Goal: Transaction & Acquisition: Purchase product/service

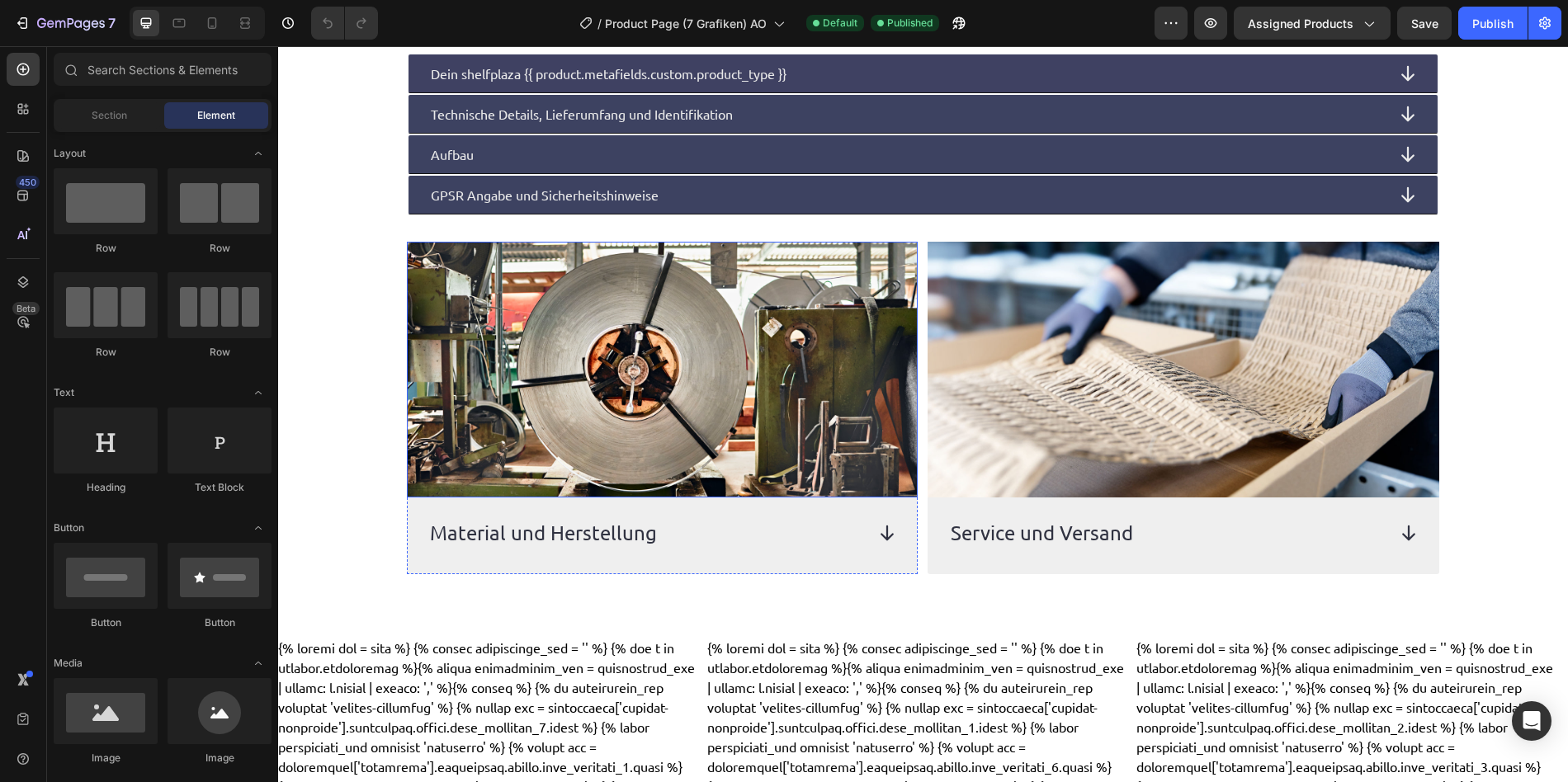
scroll to position [755, 0]
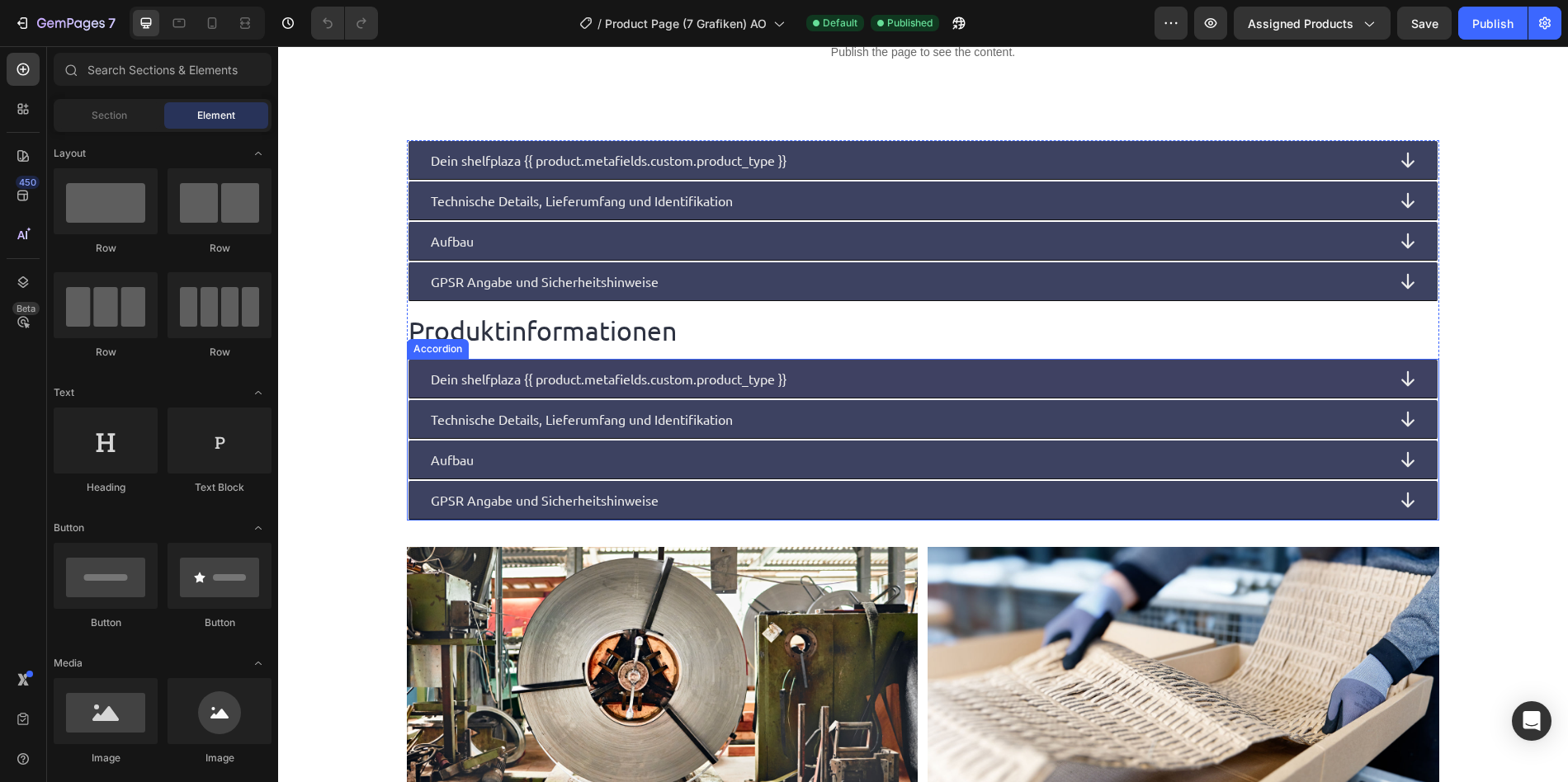
click at [623, 386] on p "Dein shelfplaza {{ product.metafields.custom.product_type }}" at bounding box center [609, 379] width 355 height 20
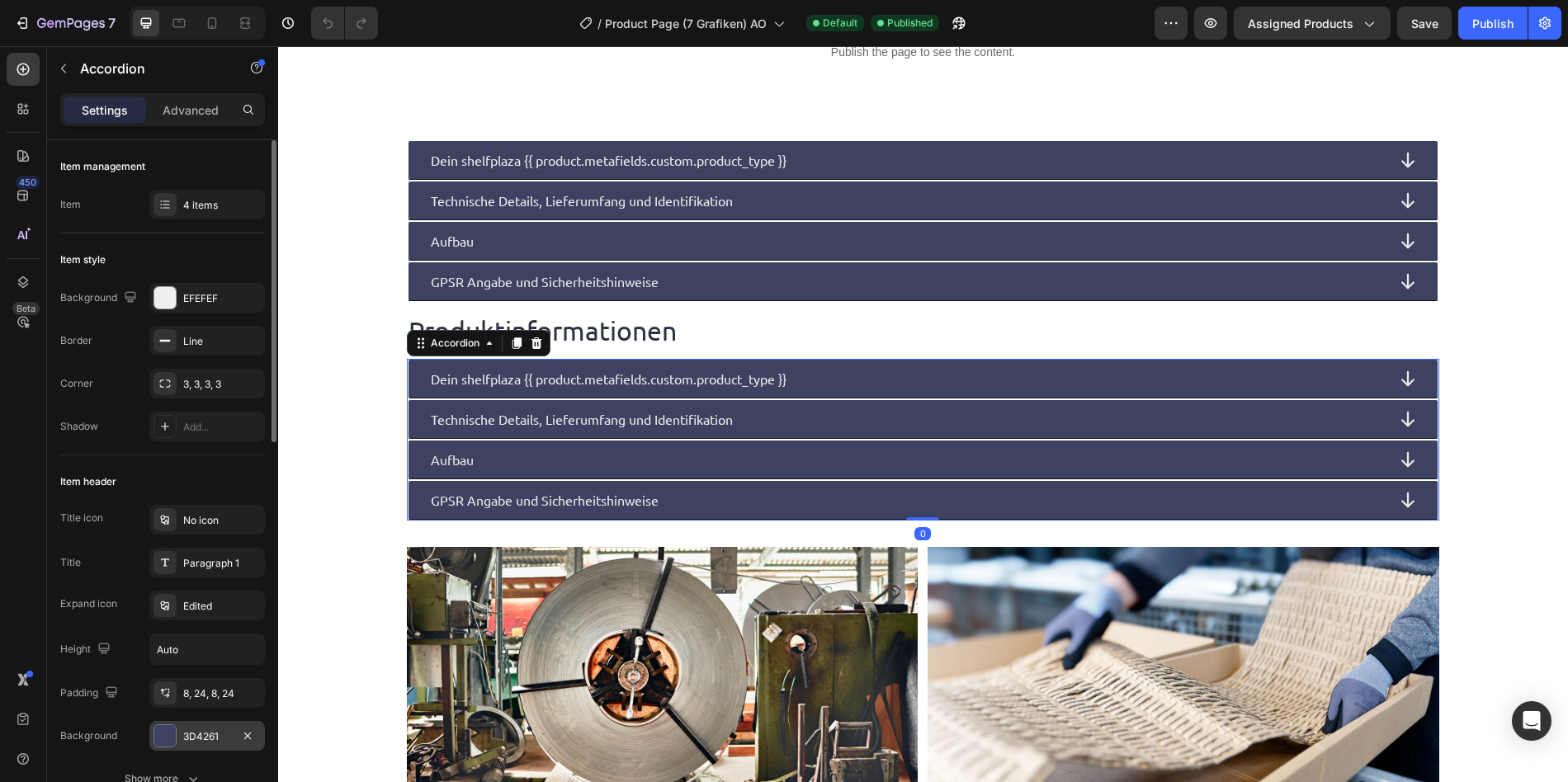
click at [210, 742] on div "3D4261" at bounding box center [208, 736] width 48 height 15
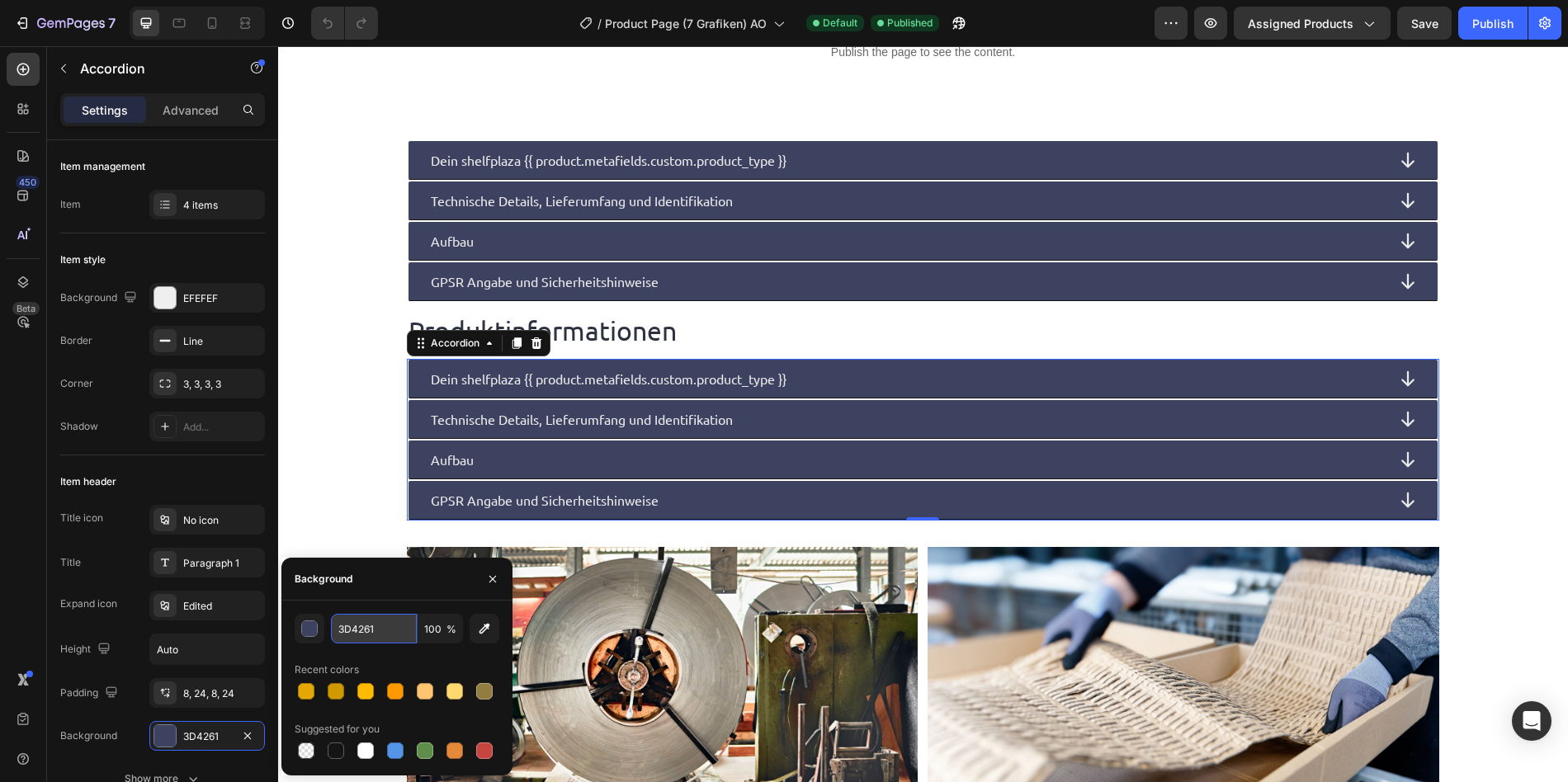
click at [348, 637] on input "3D4261" at bounding box center [373, 628] width 86 height 30
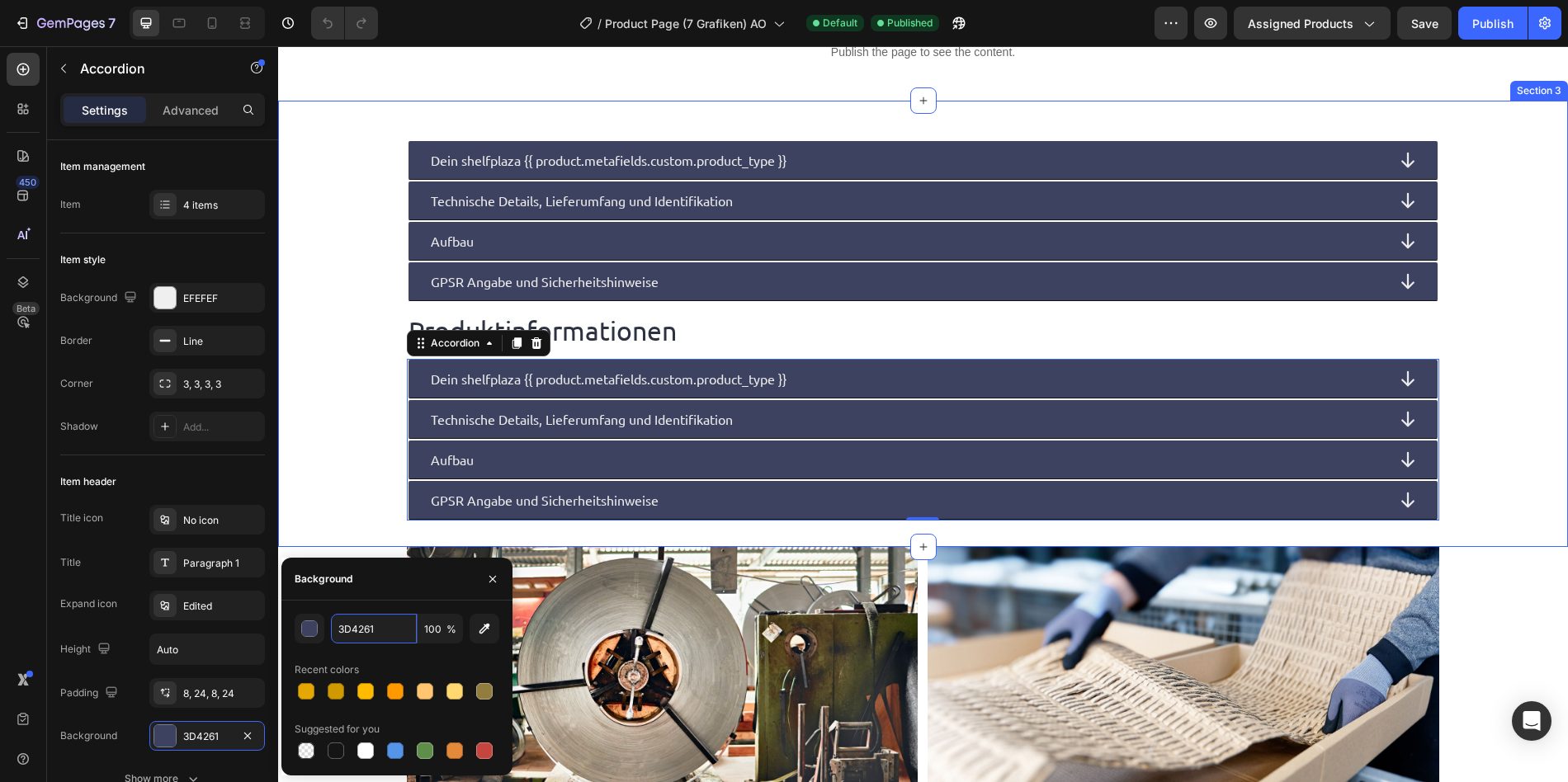
scroll to position [0, 0]
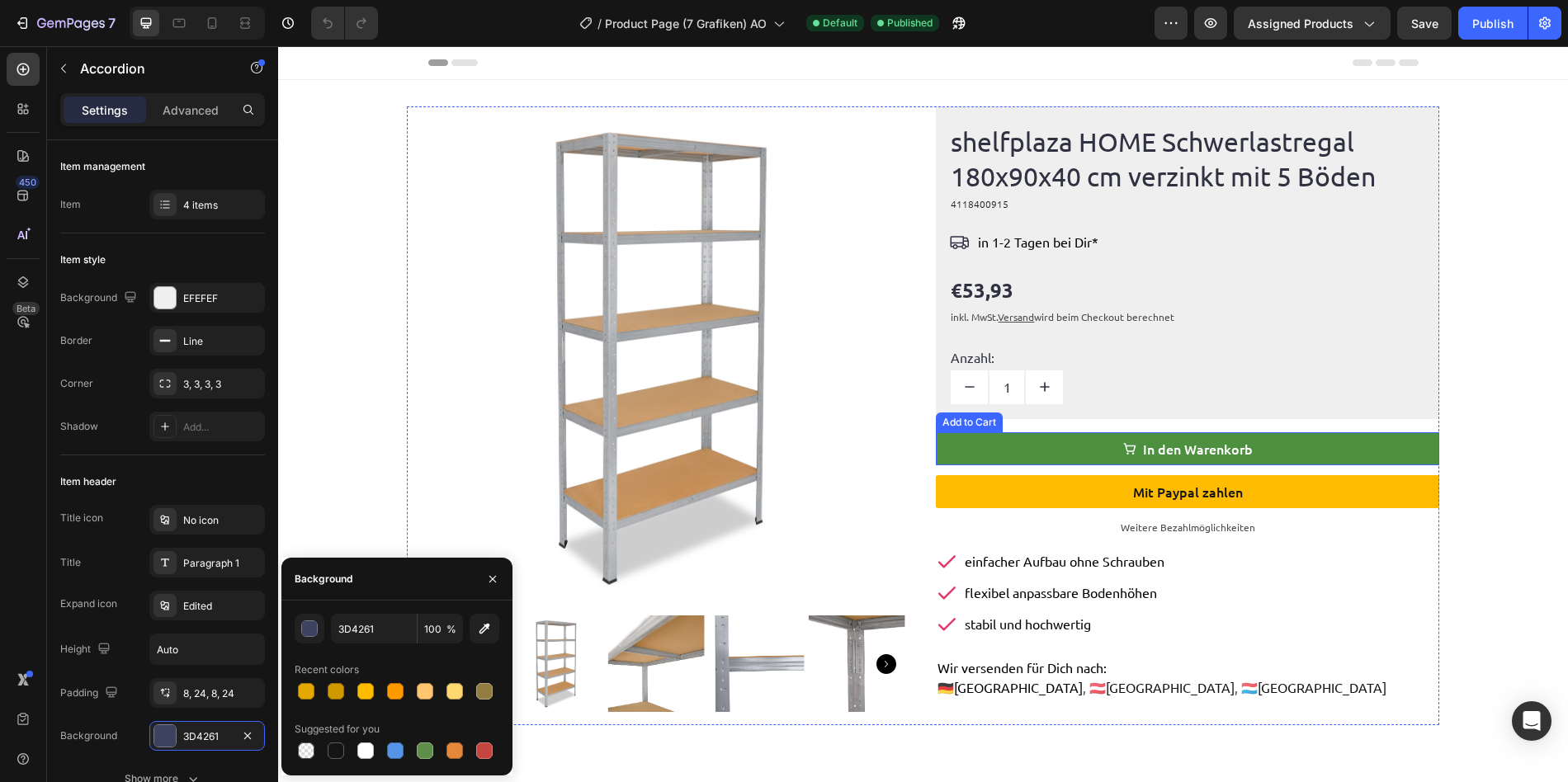
click at [1025, 451] on button "In den Warenkorb" at bounding box center [1187, 449] width 502 height 33
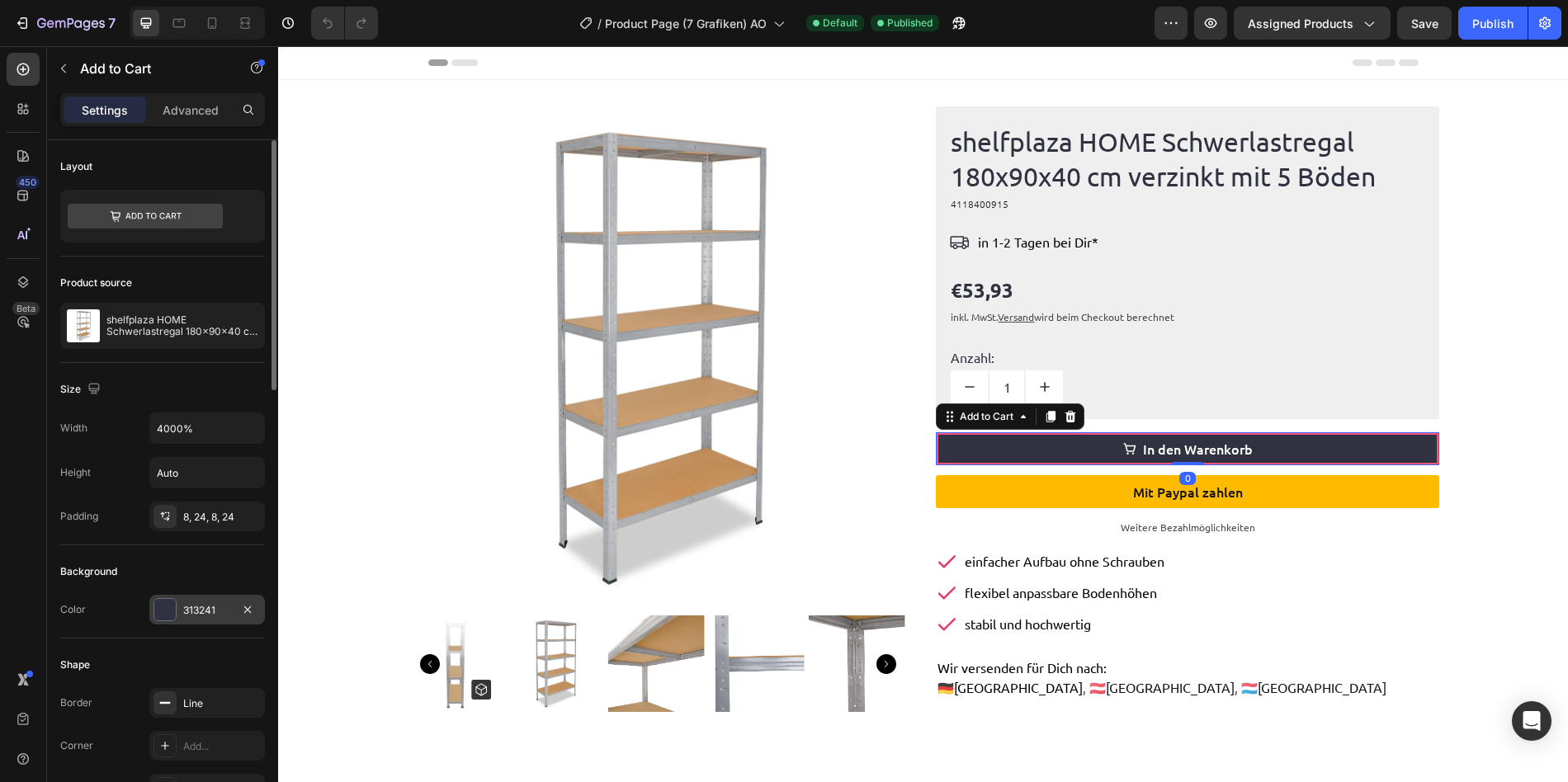
click at [189, 610] on div "313241" at bounding box center [208, 610] width 48 height 15
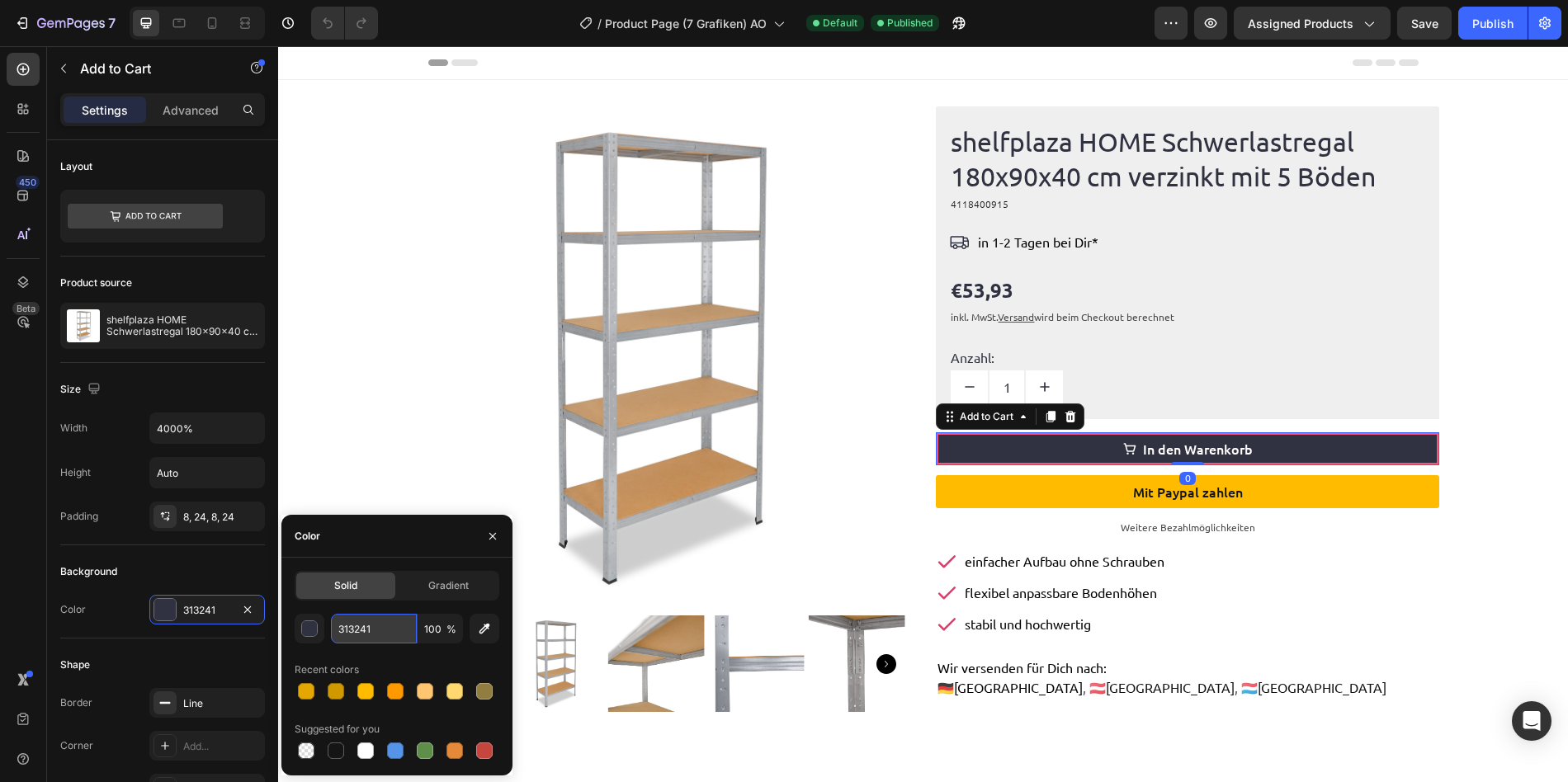
click at [369, 631] on input "313241" at bounding box center [373, 628] width 86 height 30
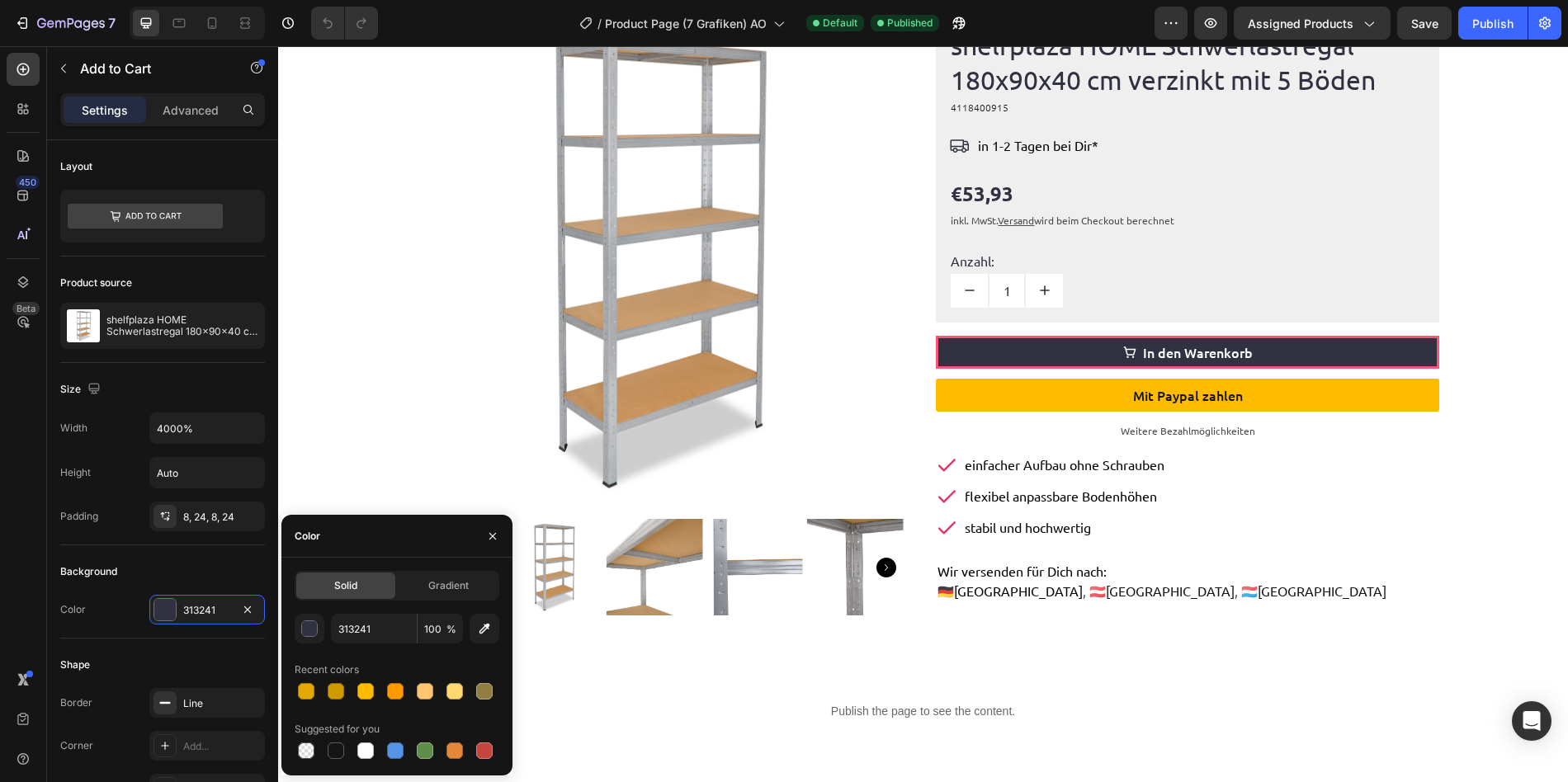
scroll to position [100, 0]
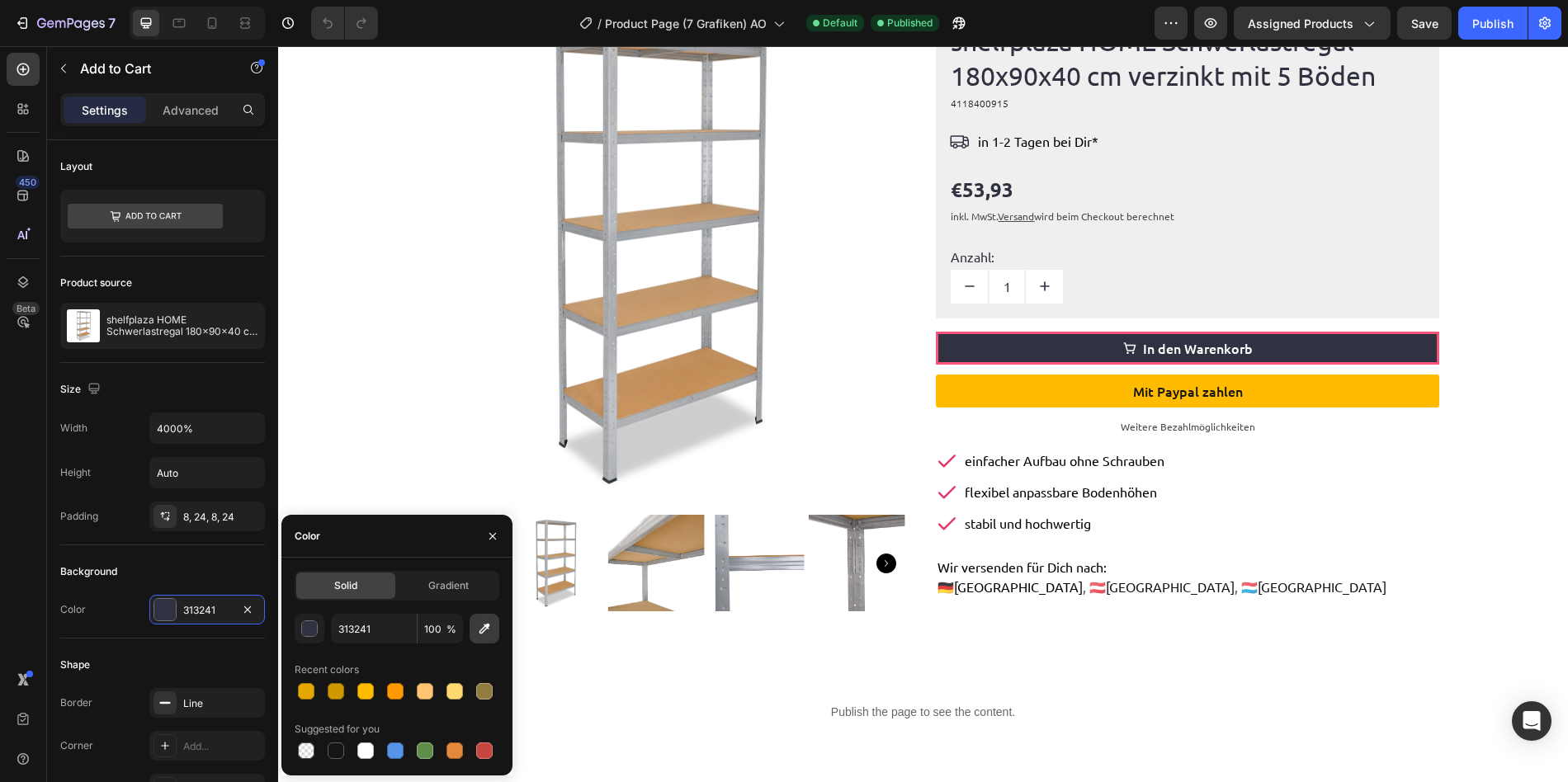
click at [484, 630] on icon "button" at bounding box center [484, 628] width 17 height 17
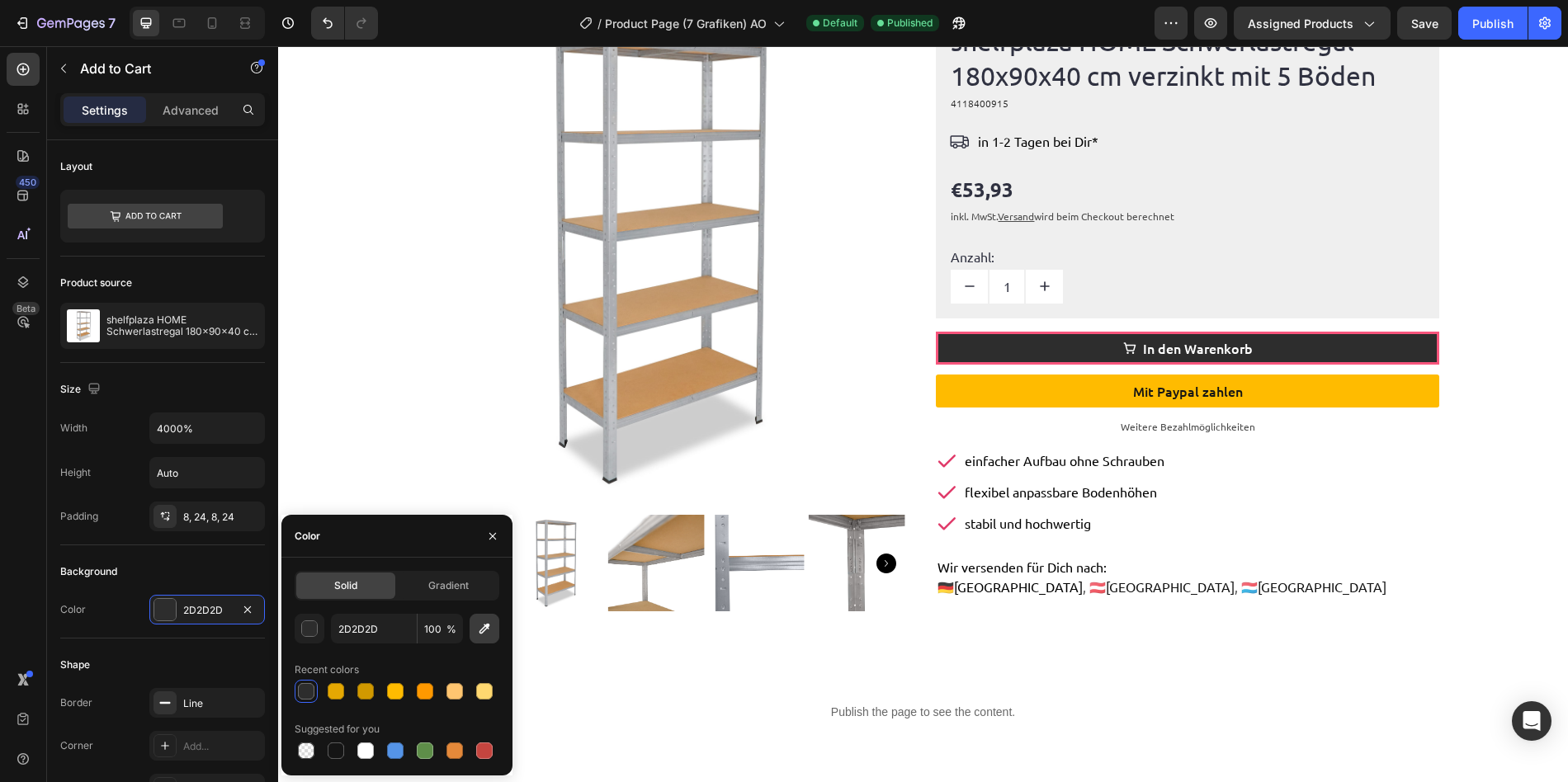
click at [485, 636] on icon "button" at bounding box center [484, 628] width 17 height 17
type input "FFFFFF"
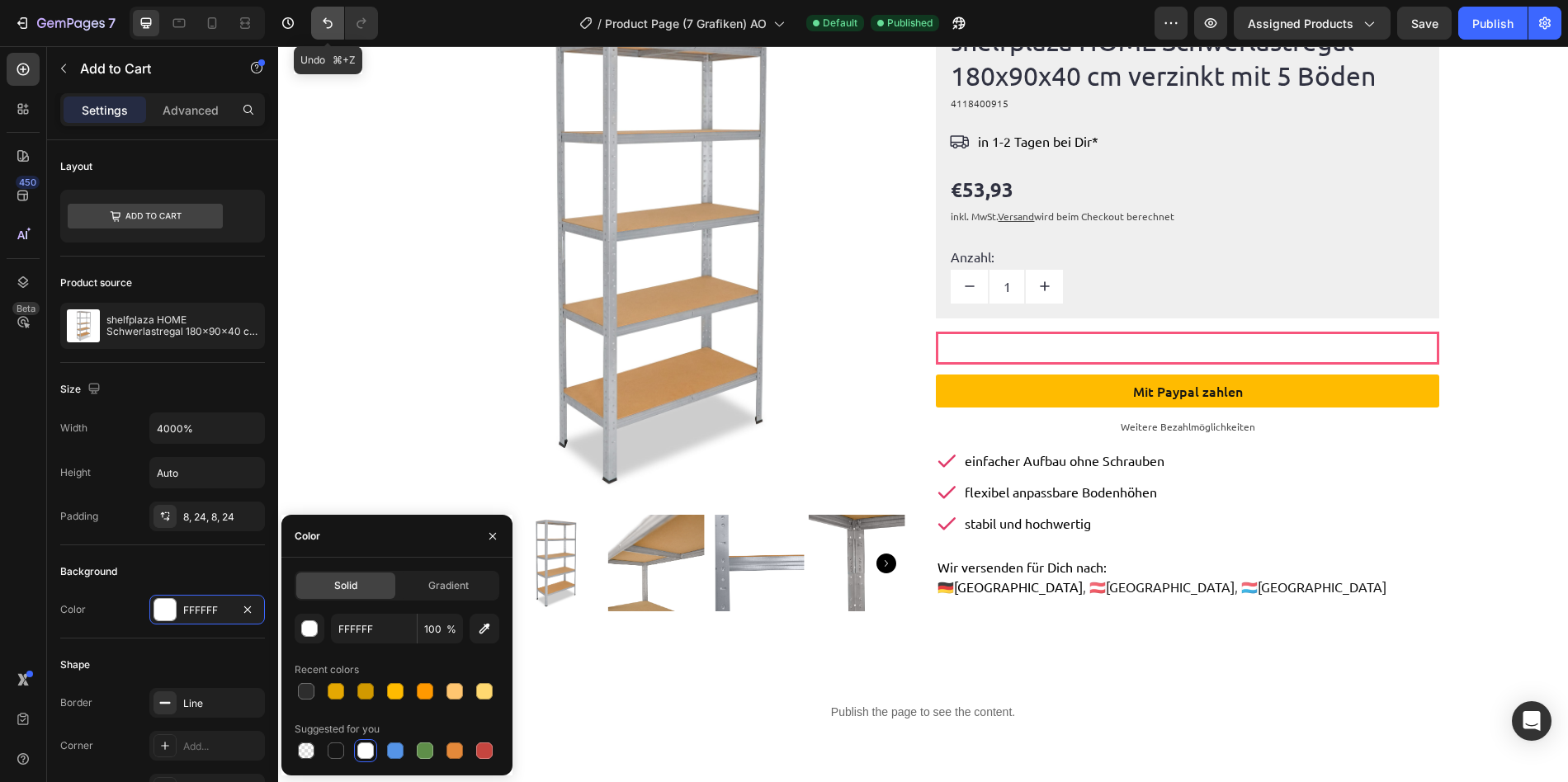
click at [324, 27] on icon "Undo/Redo" at bounding box center [327, 23] width 17 height 17
